Goal: Information Seeking & Learning: Learn about a topic

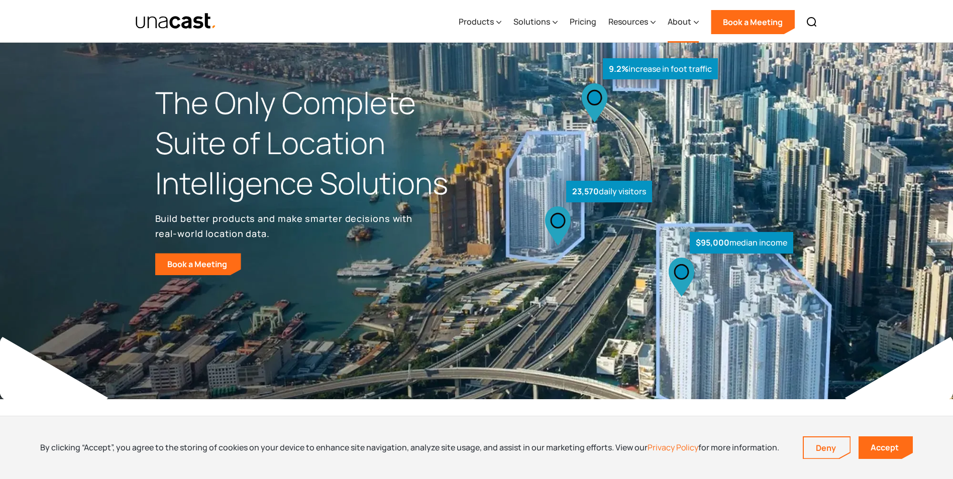
click at [696, 20] on icon at bounding box center [696, 22] width 5 height 11
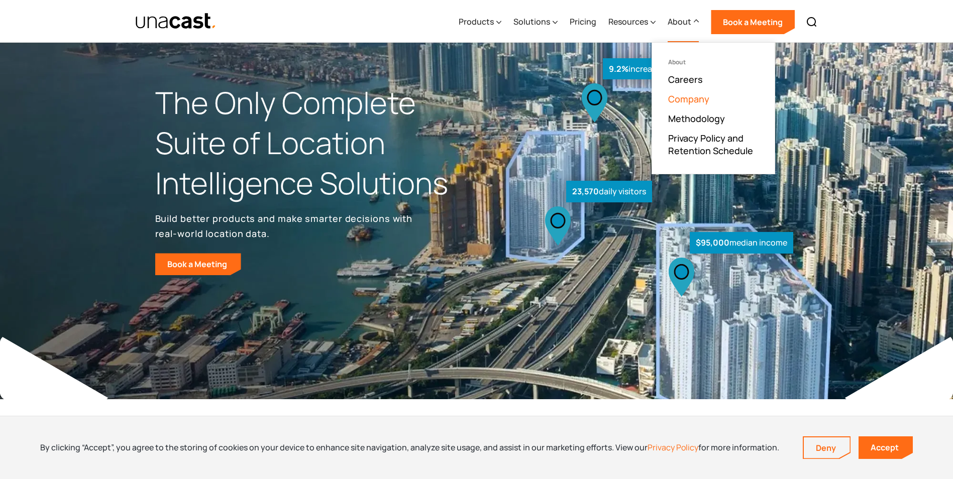
click at [684, 96] on link "Company" at bounding box center [688, 99] width 41 height 12
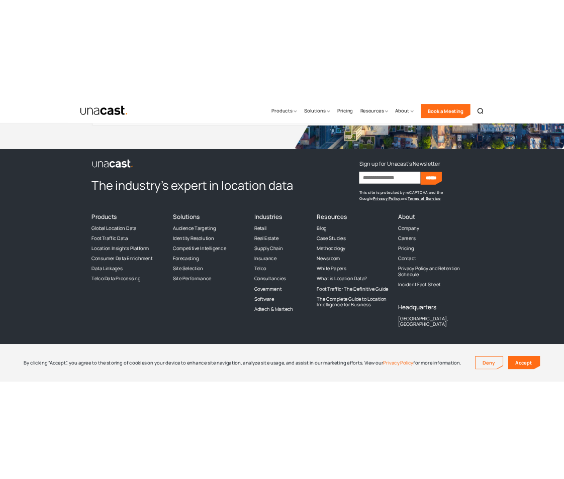
scroll to position [2624, 0]
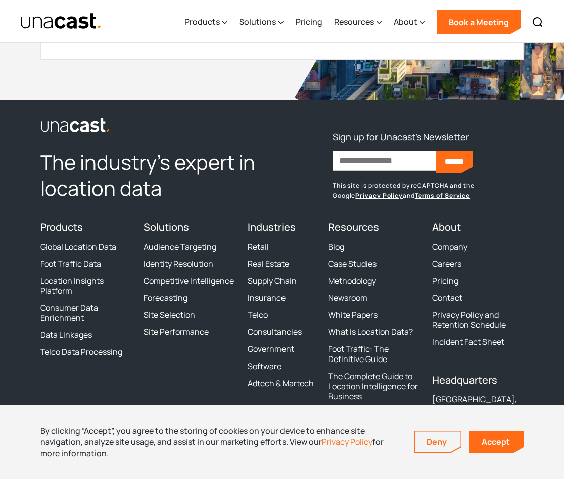
click at [339, 451] on div "By clicking “Accept”, you agree to the storing of cookies on your device to enh…" at bounding box center [219, 443] width 358 height 34
drag, startPoint x: 515, startPoint y: 376, endPoint x: 522, endPoint y: 371, distance: 9.1
click at [515, 375] on div "Headquarters Ashburn, VA" at bounding box center [477, 397] width 91 height 47
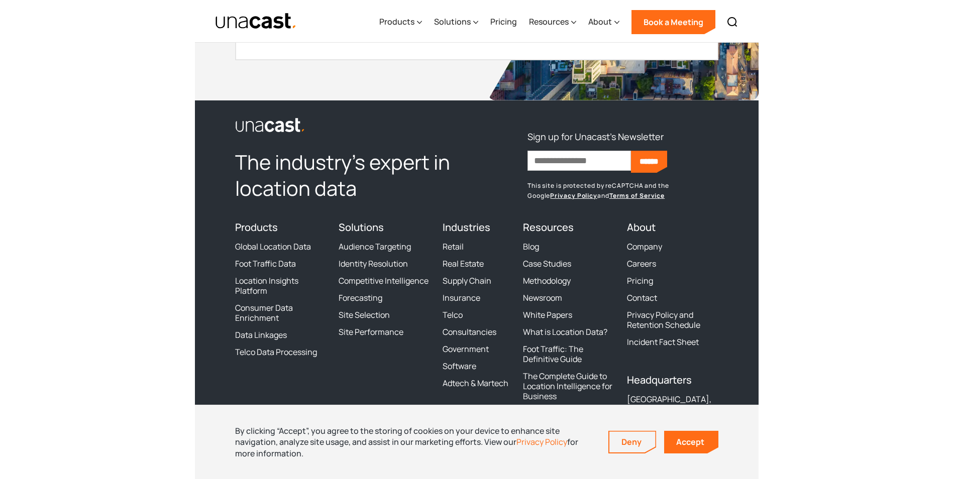
scroll to position [2669, 0]
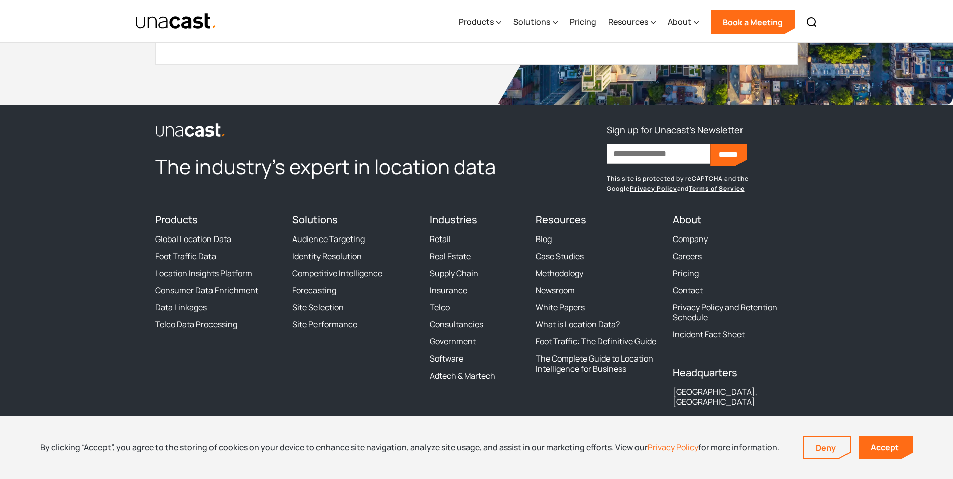
scroll to position [1402, 0]
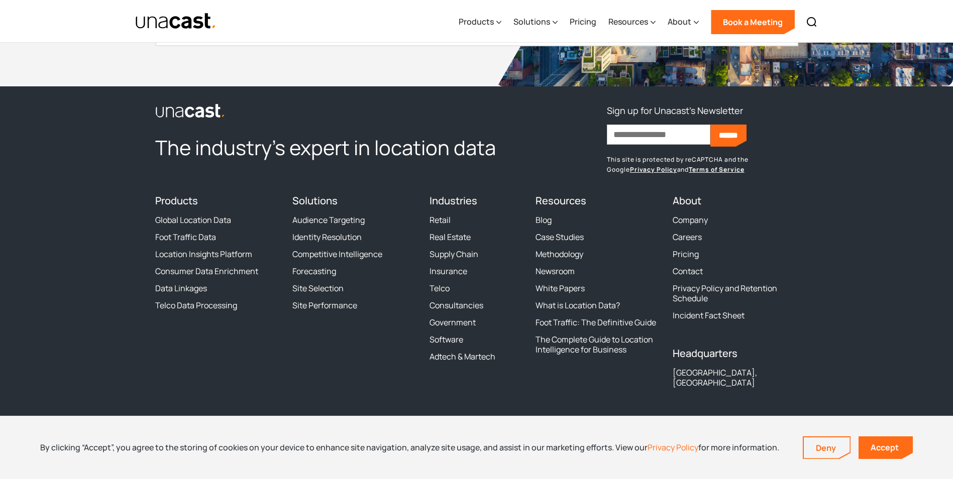
drag, startPoint x: 156, startPoint y: 330, endPoint x: 165, endPoint y: 327, distance: 9.5
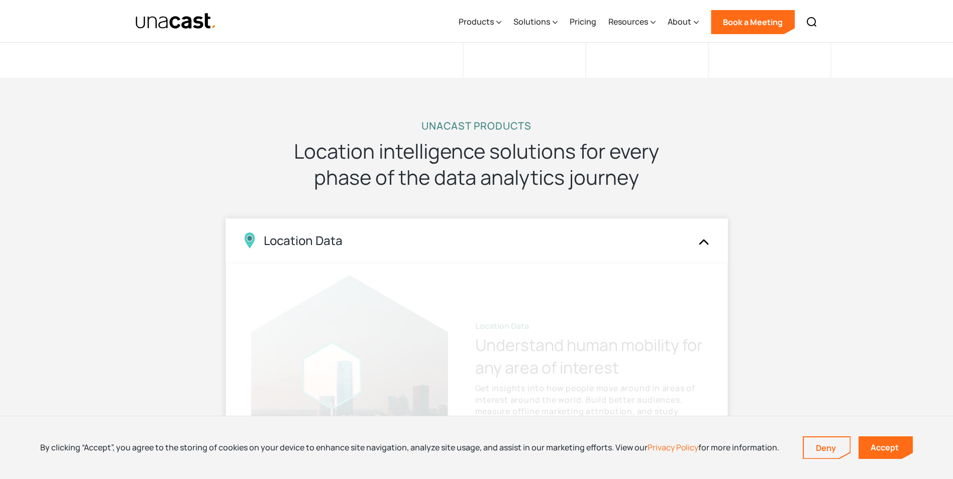
scroll to position [905, 0]
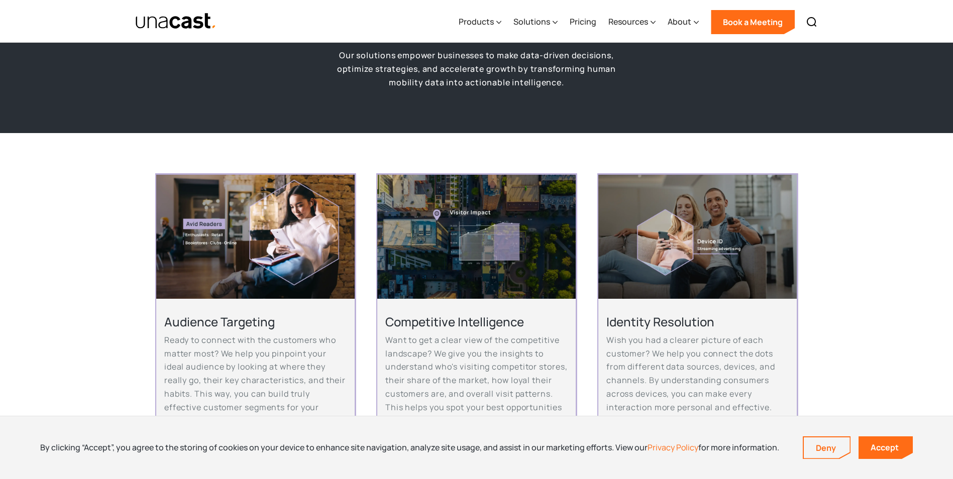
scroll to position [151, 0]
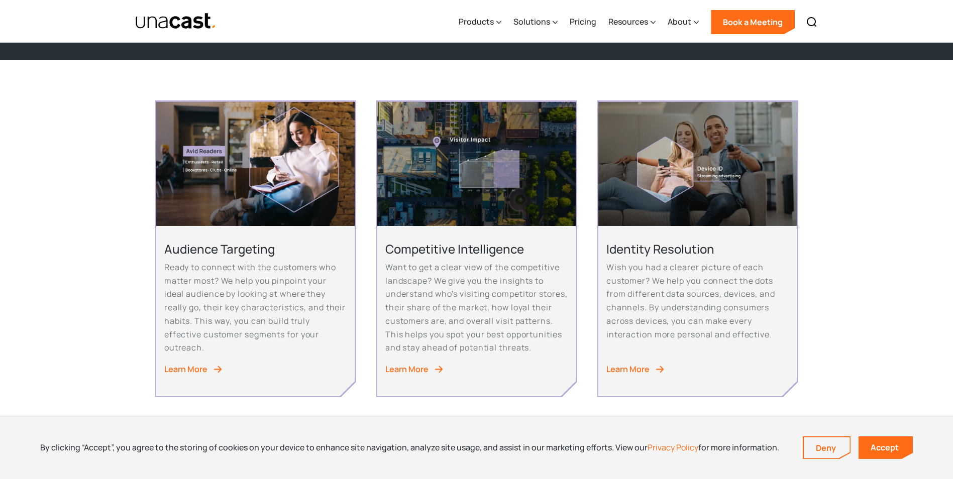
click at [205, 376] on div "Learn More" at bounding box center [185, 370] width 43 height 14
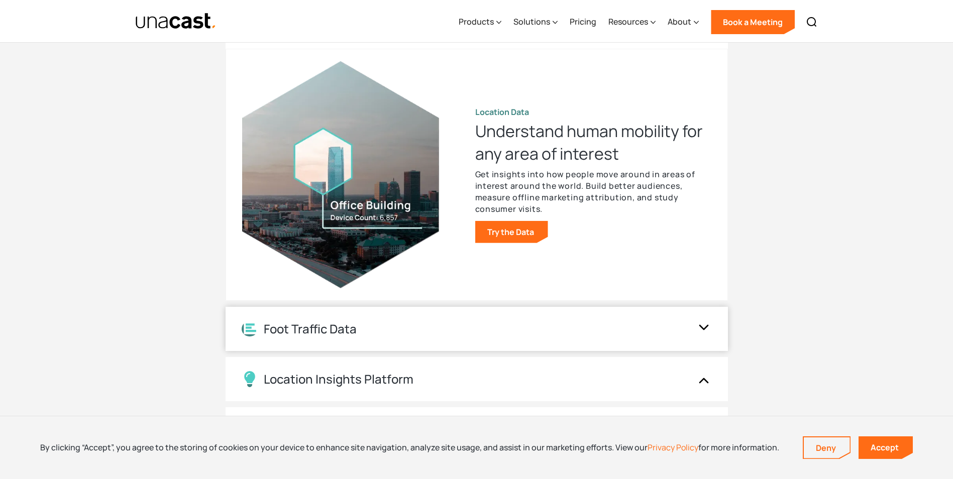
scroll to position [1809, 0]
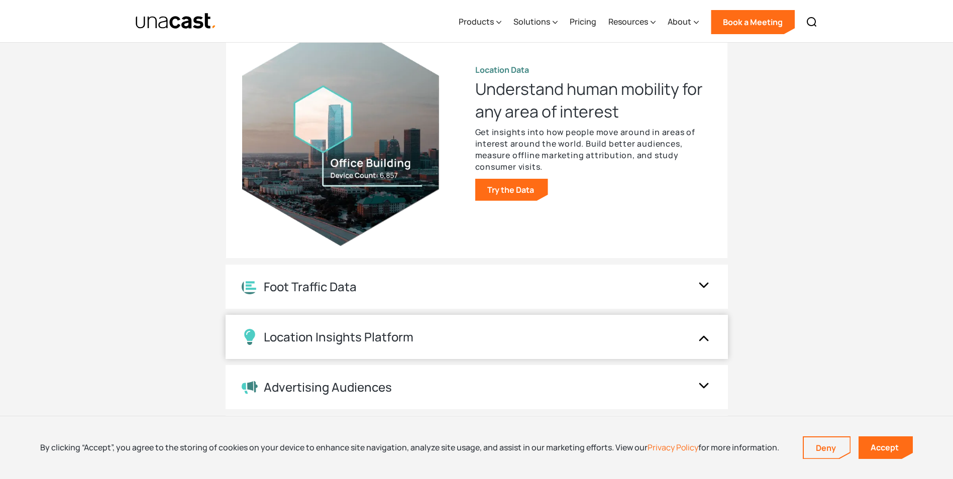
click at [398, 328] on div "Location Insights Platform" at bounding box center [477, 337] width 503 height 44
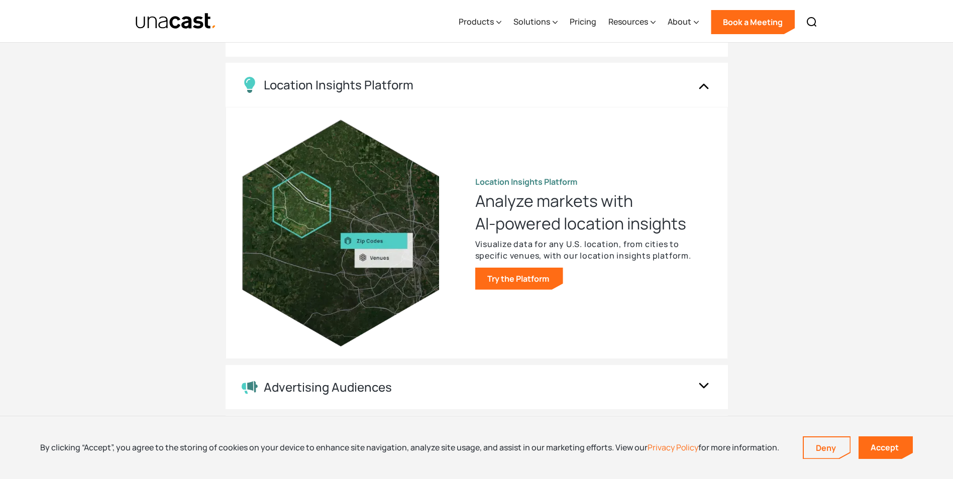
click at [1, 256] on div "UNACAST PRODUCTS Location intelligence solutions for every phase of the data an…" at bounding box center [476, 161] width 953 height 678
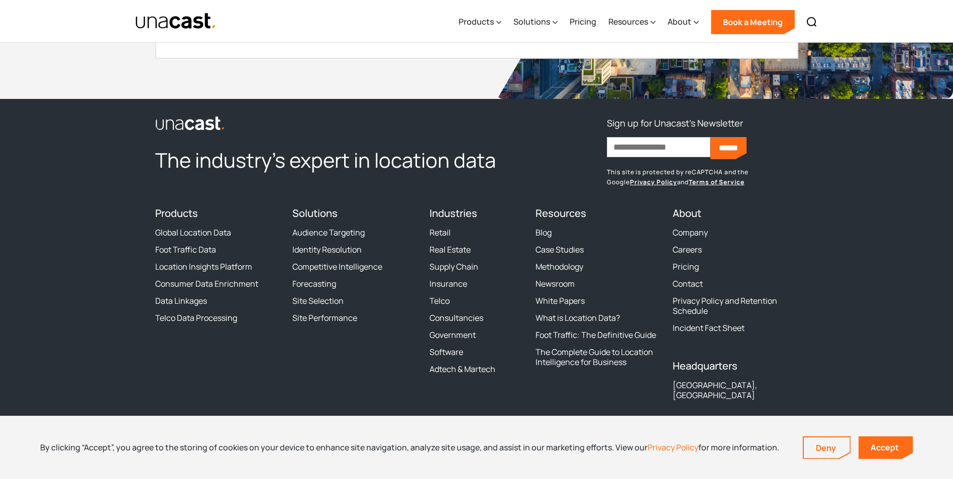
scroll to position [3656, 0]
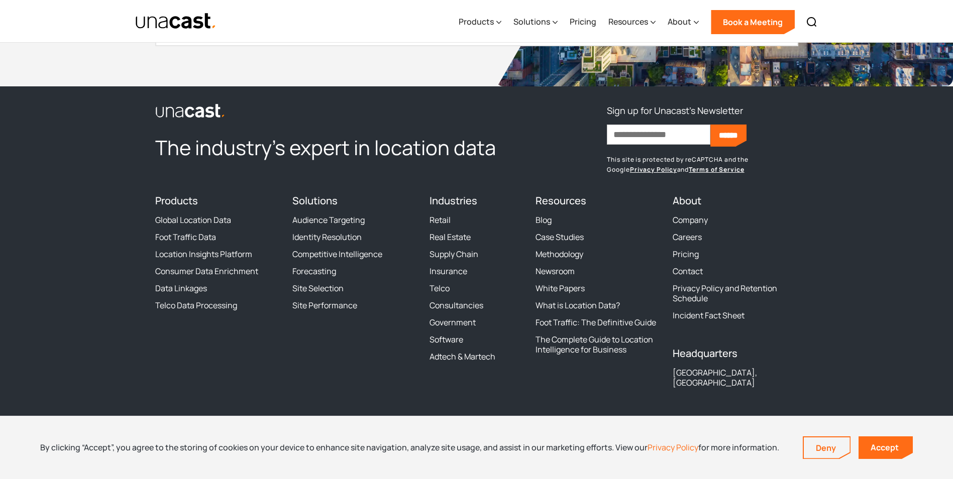
click at [324, 155] on h2 "The industry’s expert in location data" at bounding box center [339, 148] width 368 height 26
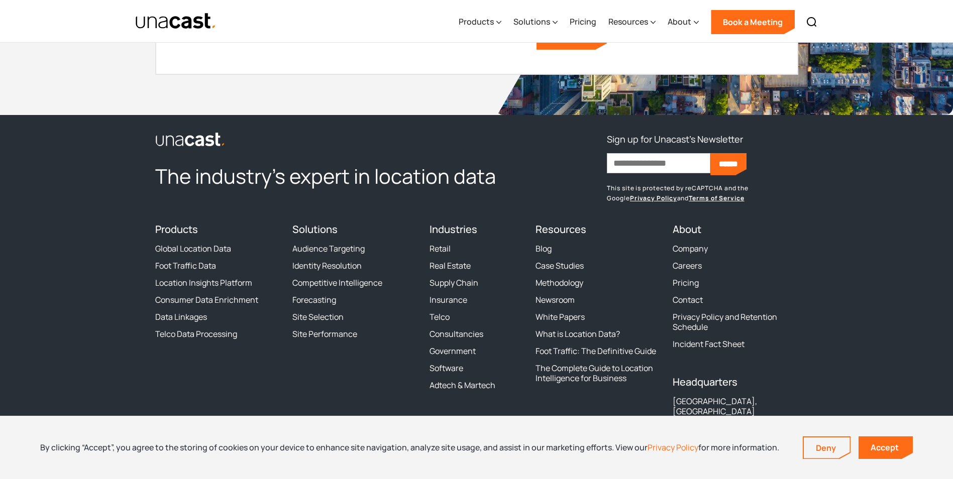
scroll to position [3606, 0]
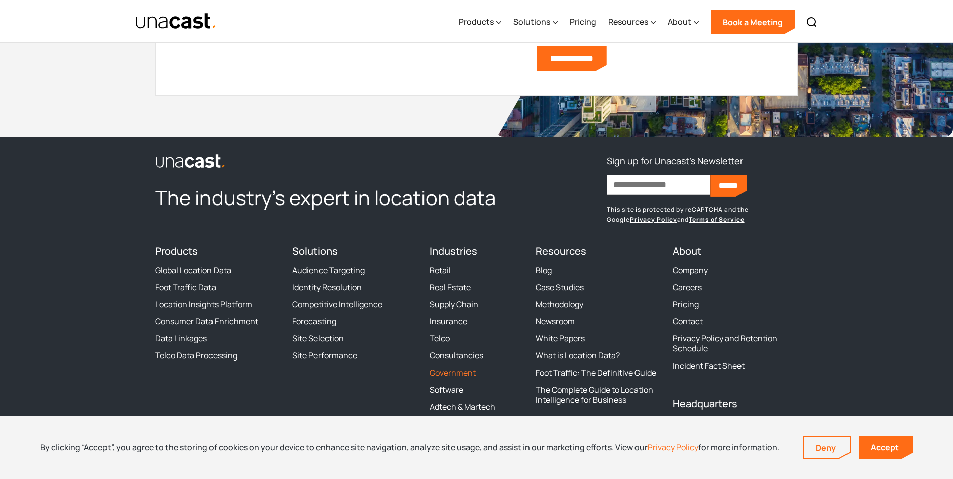
click at [463, 377] on link "Government" at bounding box center [453, 373] width 46 height 10
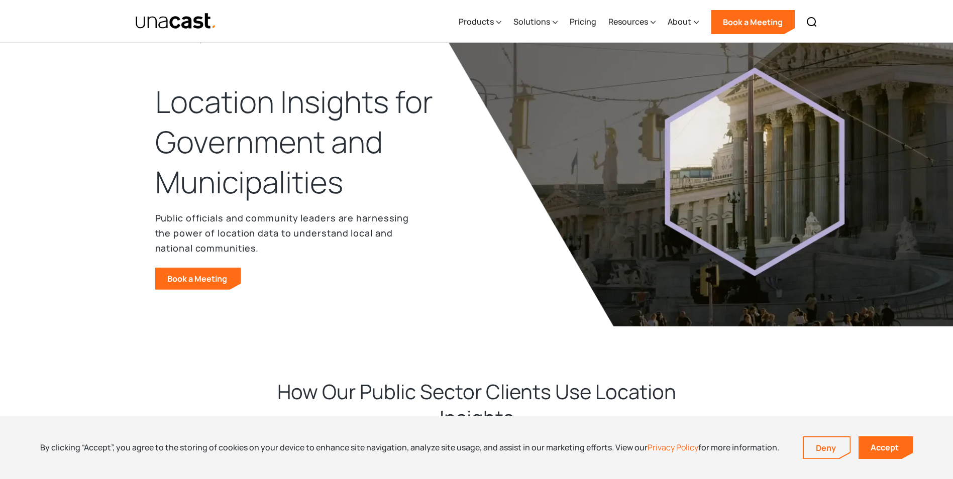
scroll to position [151, 0]
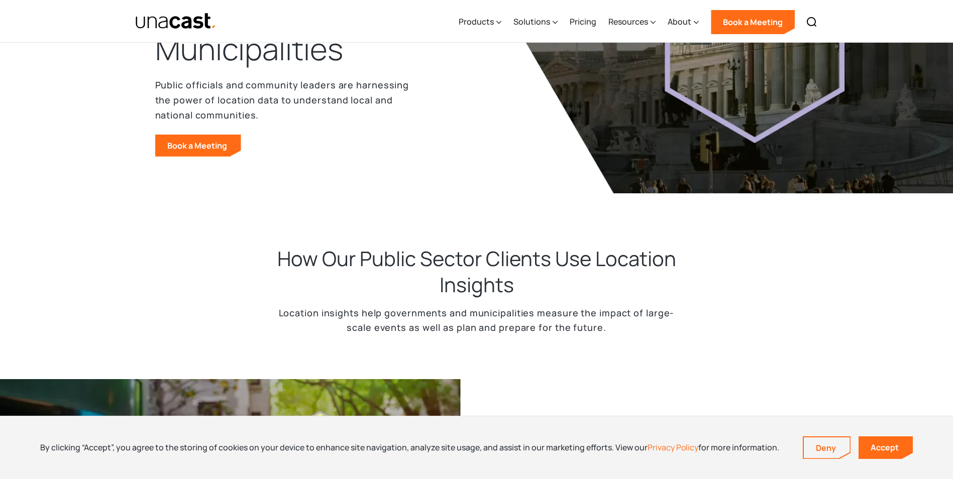
click at [368, 345] on div "How Our Public Sector Clients Use Location Insights Location insights help gove…" at bounding box center [477, 297] width 402 height 102
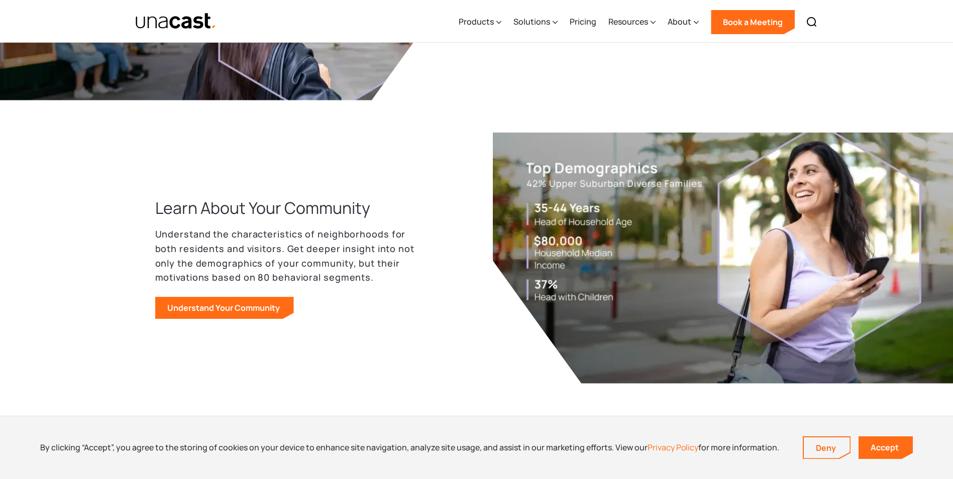
scroll to position [704, 0]
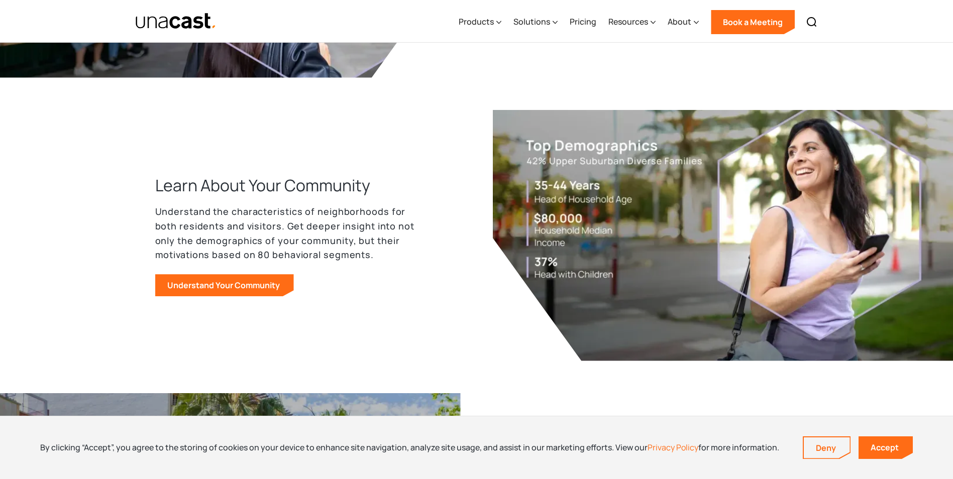
drag, startPoint x: 293, startPoint y: 282, endPoint x: 304, endPoint y: 280, distance: 10.7
click at [296, 280] on div "Learn About Your Community Understand the characteristics of neighborhoods for …" at bounding box center [308, 235] width 306 height 122
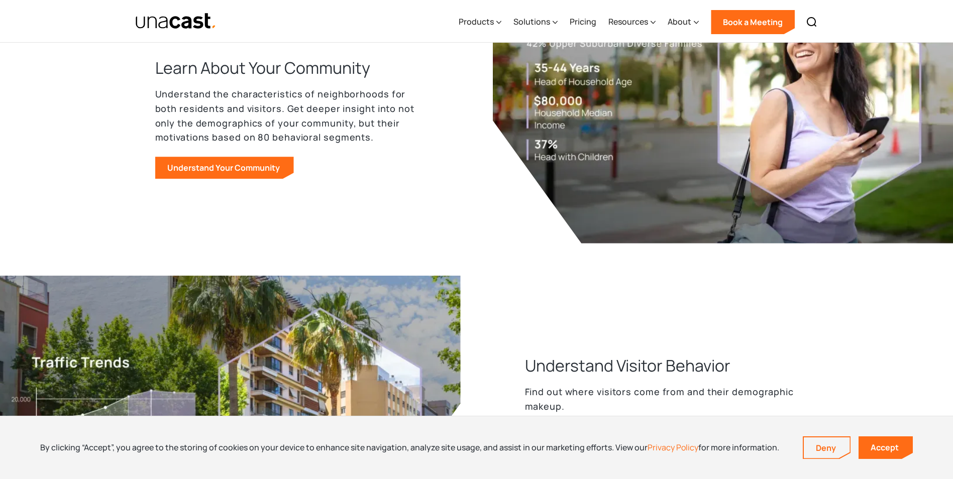
scroll to position [955, 0]
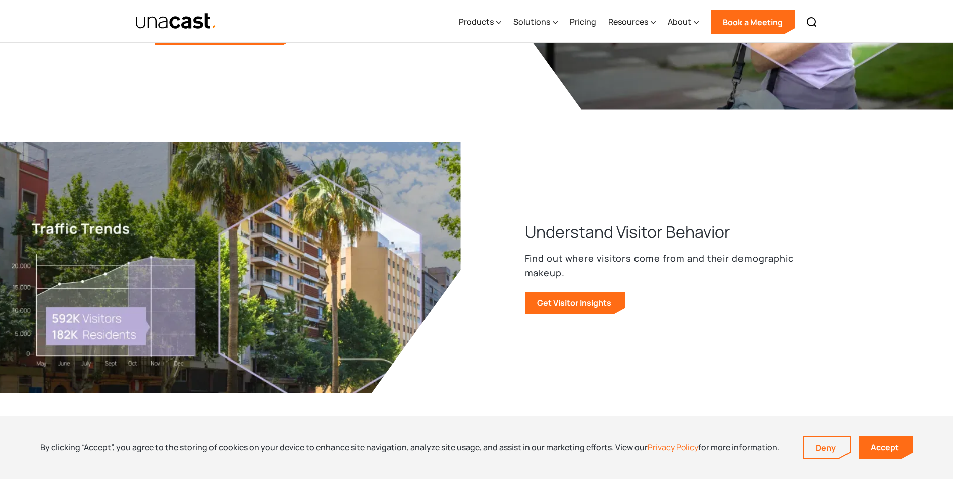
click at [621, 223] on h3 "Understand Visitor Behavior" at bounding box center [628, 232] width 206 height 22
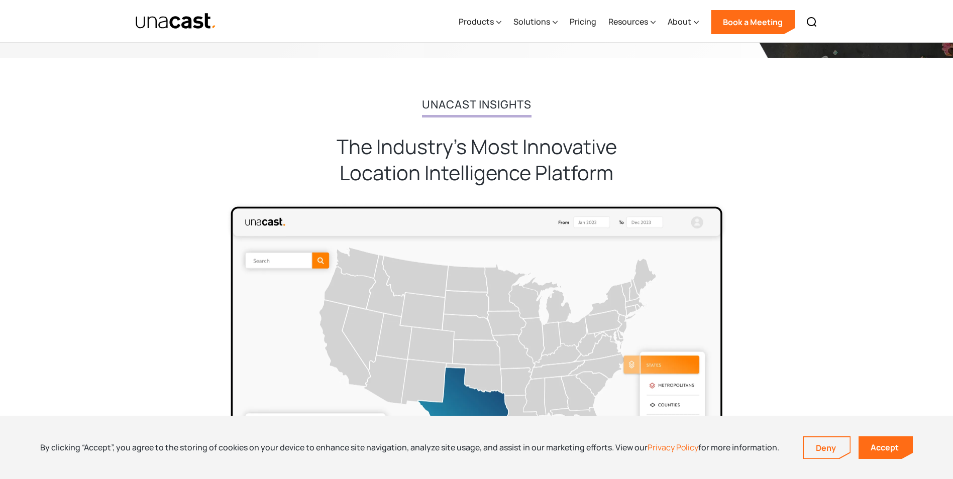
scroll to position [2362, 0]
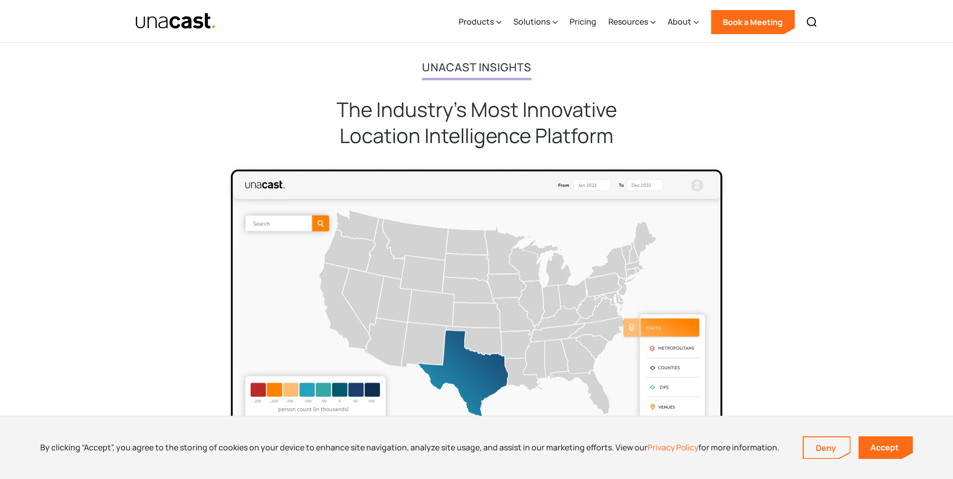
click at [686, 188] on img at bounding box center [477, 301] width 503 height 272
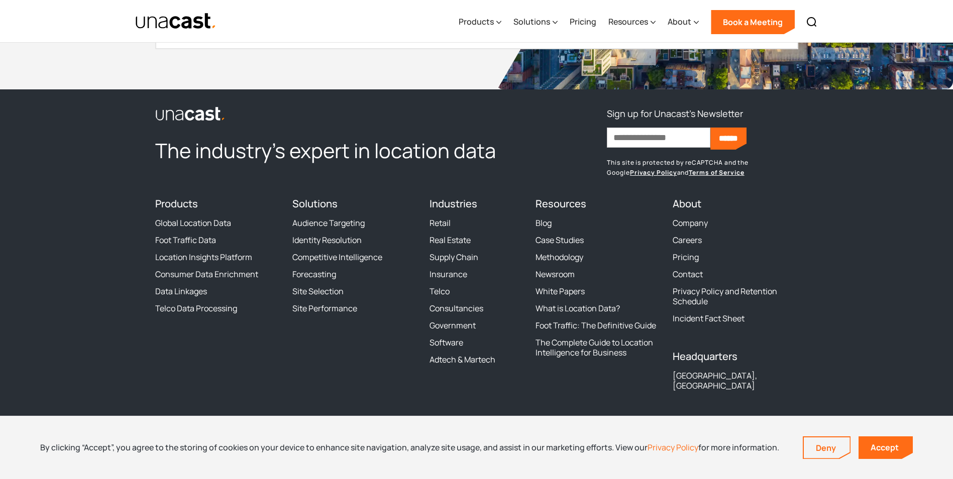
scroll to position [3584, 0]
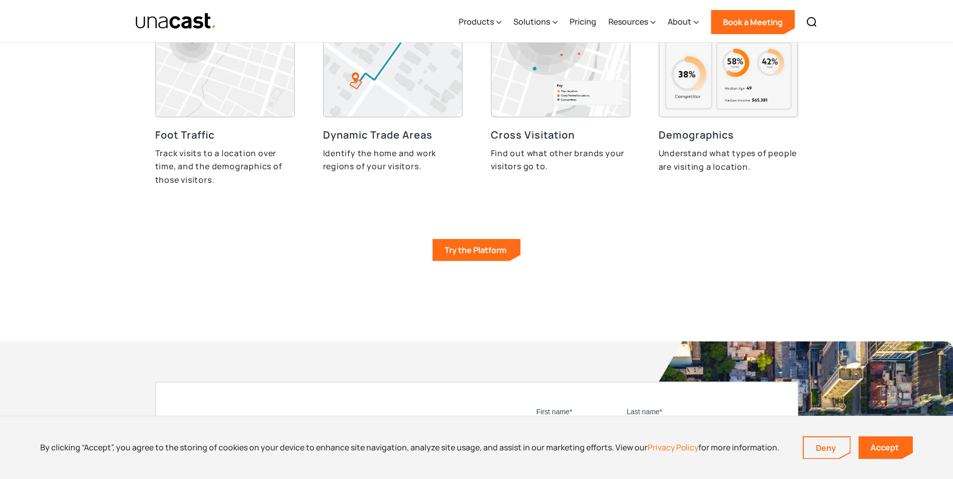
scroll to position [3301, 0]
